Goal: Use online tool/utility: Use online tool/utility

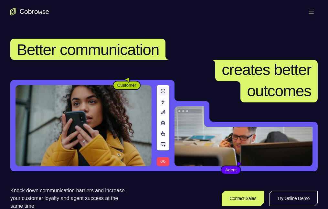
drag, startPoint x: 0, startPoint y: 0, endPoint x: 292, endPoint y: 5, distance: 291.8
click at [292, 186] on link "Try Online Demo" at bounding box center [256, 193] width 118 height 15
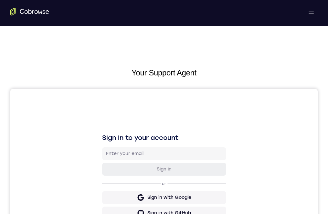
scroll to position [65, 0]
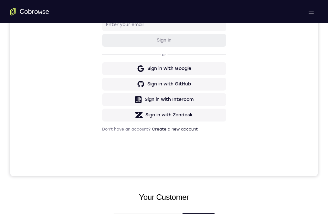
drag, startPoint x: 149, startPoint y: 362, endPoint x: 158, endPoint y: 354, distance: 11.9
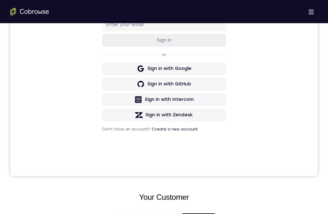
drag, startPoint x: 151, startPoint y: 367, endPoint x: 139, endPoint y: 384, distance: 20.9
drag, startPoint x: 139, startPoint y: 384, endPoint x: 147, endPoint y: 358, distance: 26.9
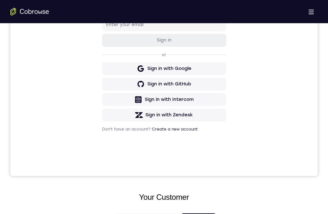
drag, startPoint x: 148, startPoint y: 361, endPoint x: 178, endPoint y: 319, distance: 51.5
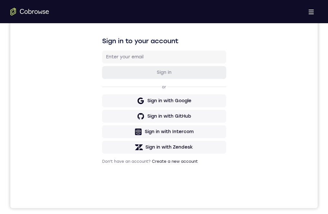
drag, startPoint x: 167, startPoint y: 388, endPoint x: 168, endPoint y: 309, distance: 78.8
drag, startPoint x: 167, startPoint y: 310, endPoint x: 118, endPoint y: 386, distance: 90.4
